Goal: Transaction & Acquisition: Purchase product/service

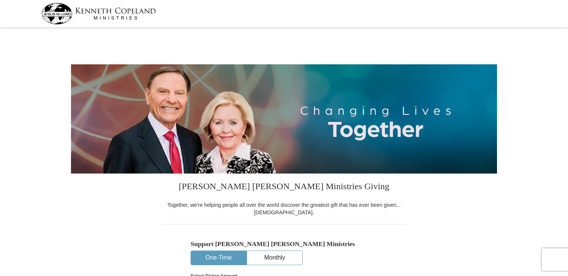
select select "NY"
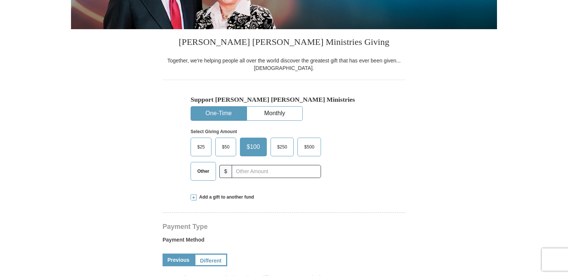
scroll to position [147, 0]
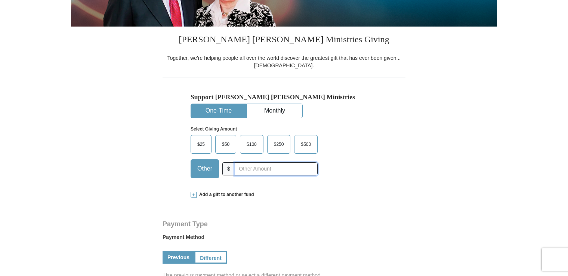
click at [281, 170] on input "text" at bounding box center [276, 168] width 83 height 13
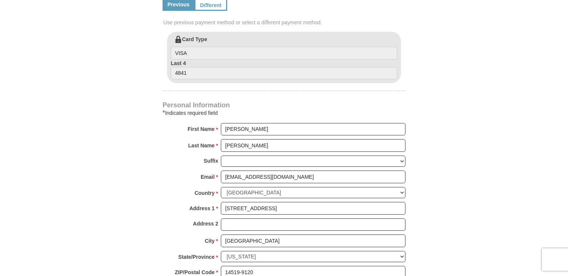
scroll to position [408, 0]
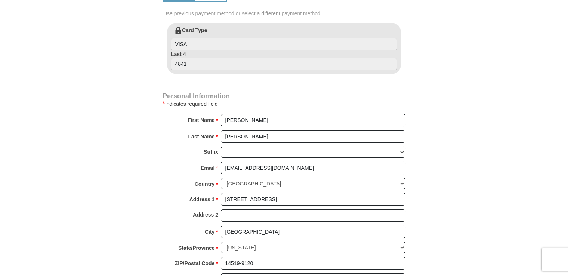
type input "40.00"
click at [258, 122] on input "[PERSON_NAME]" at bounding box center [313, 120] width 185 height 13
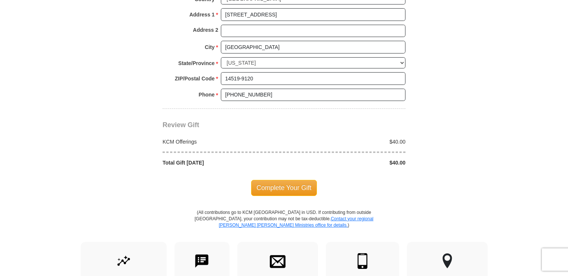
scroll to position [602, 0]
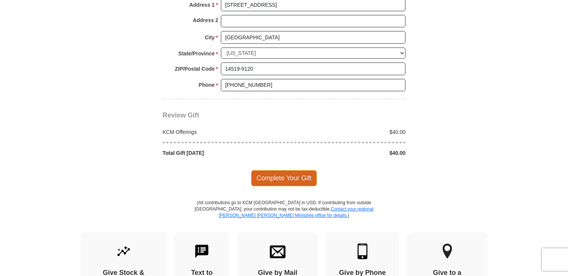
type input "[PERSON_NAME] & [PERSON_NAME]"
click at [294, 171] on span "Complete Your Gift" at bounding box center [284, 178] width 66 height 16
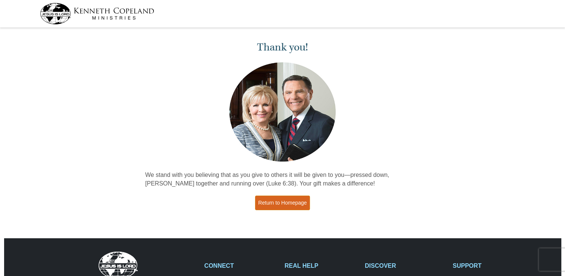
click at [288, 203] on link "Return to Homepage" at bounding box center [282, 202] width 55 height 15
